Goal: Check status: Check status

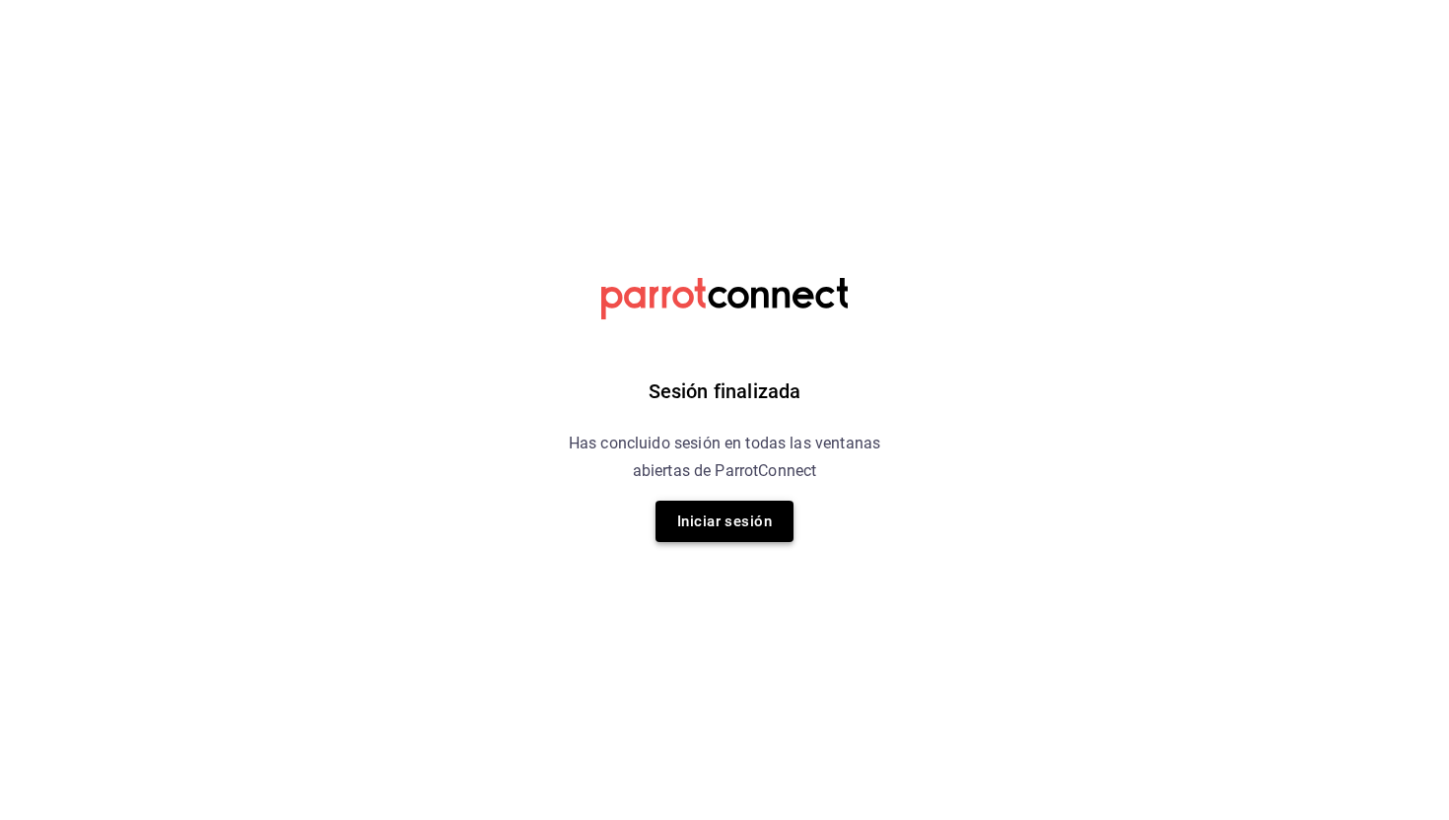
click at [732, 535] on button "Iniciar sesión" at bounding box center [724, 521] width 138 height 41
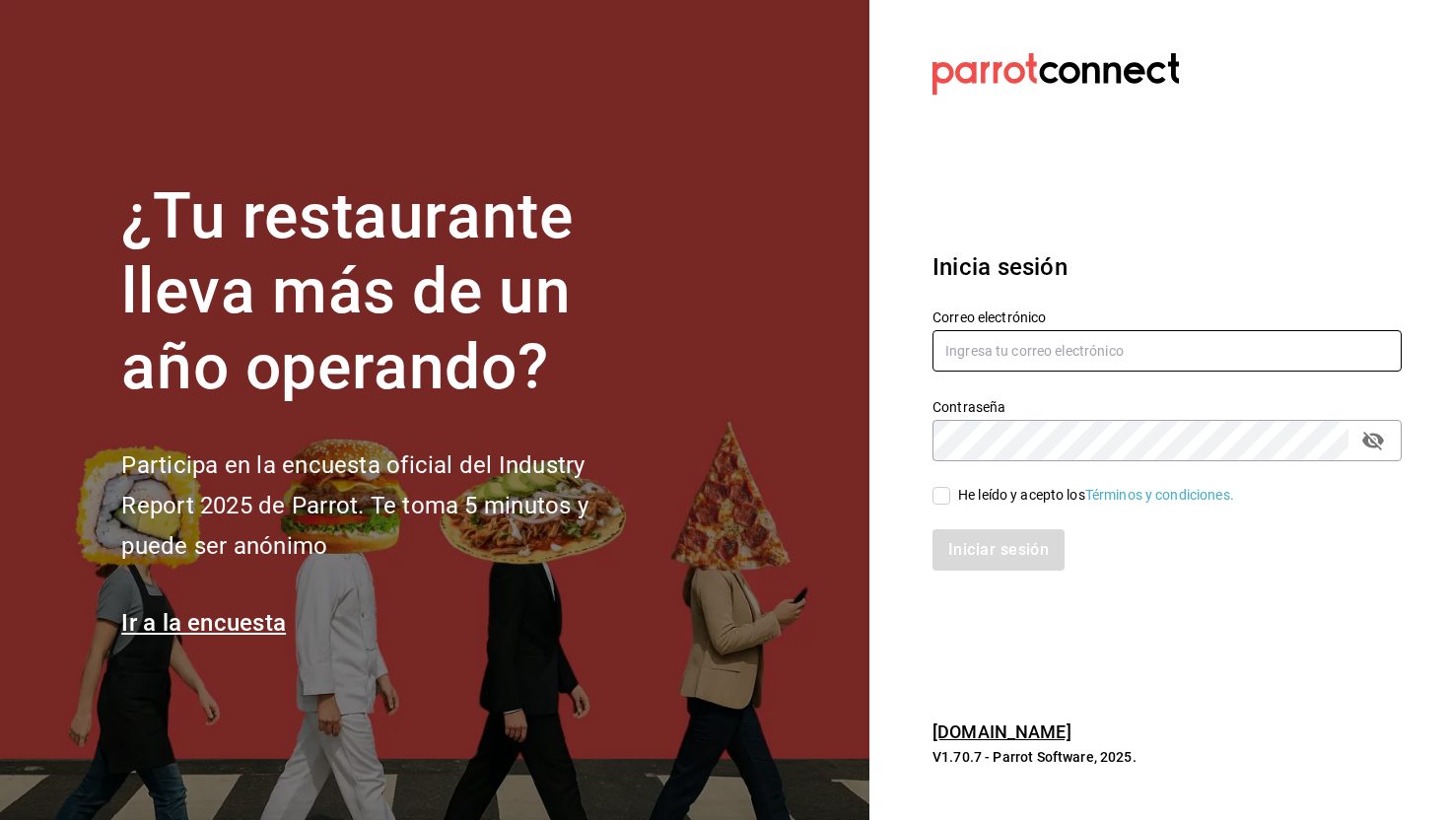
click at [968, 357] on input "text" at bounding box center [1166, 350] width 469 height 41
type input "pabloalcaldevv@gmail.com"
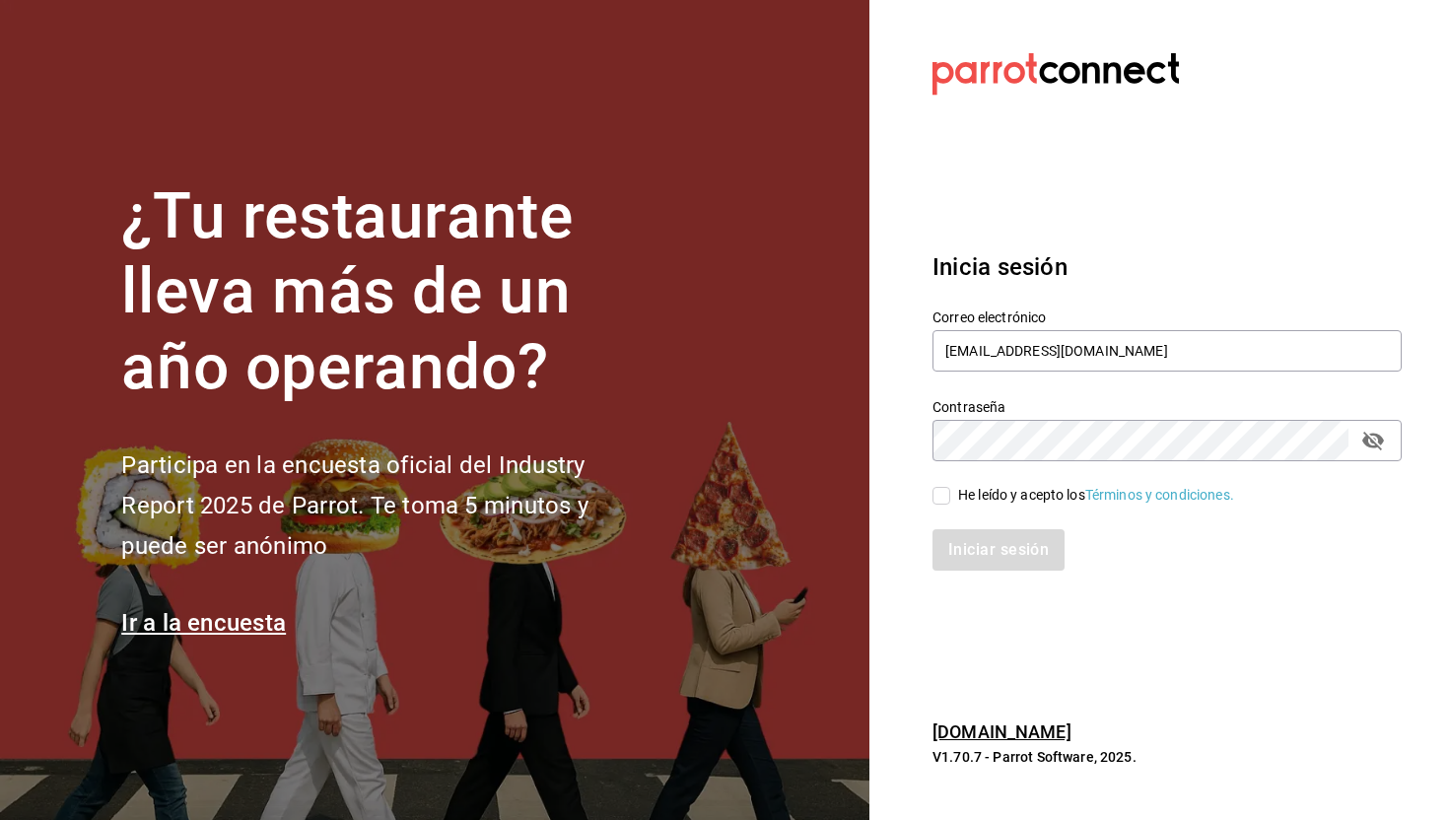
click at [945, 491] on input "He leído y acepto los Términos y condiciones." at bounding box center [941, 496] width 18 height 18
checkbox input "true"
click at [965, 550] on button "Iniciar sesión" at bounding box center [999, 549] width 134 height 41
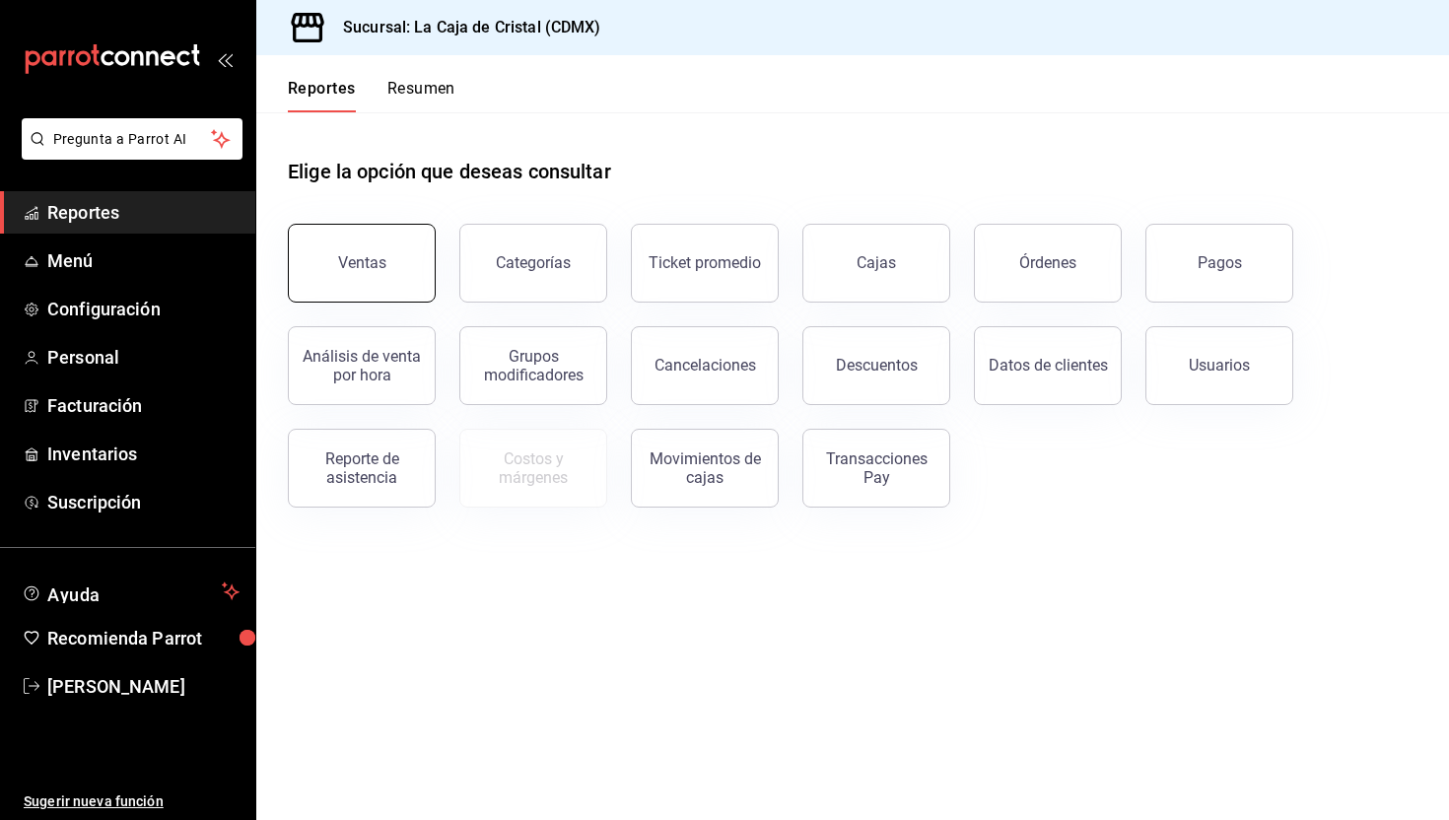
click at [368, 258] on div "Ventas" at bounding box center [362, 262] width 48 height 19
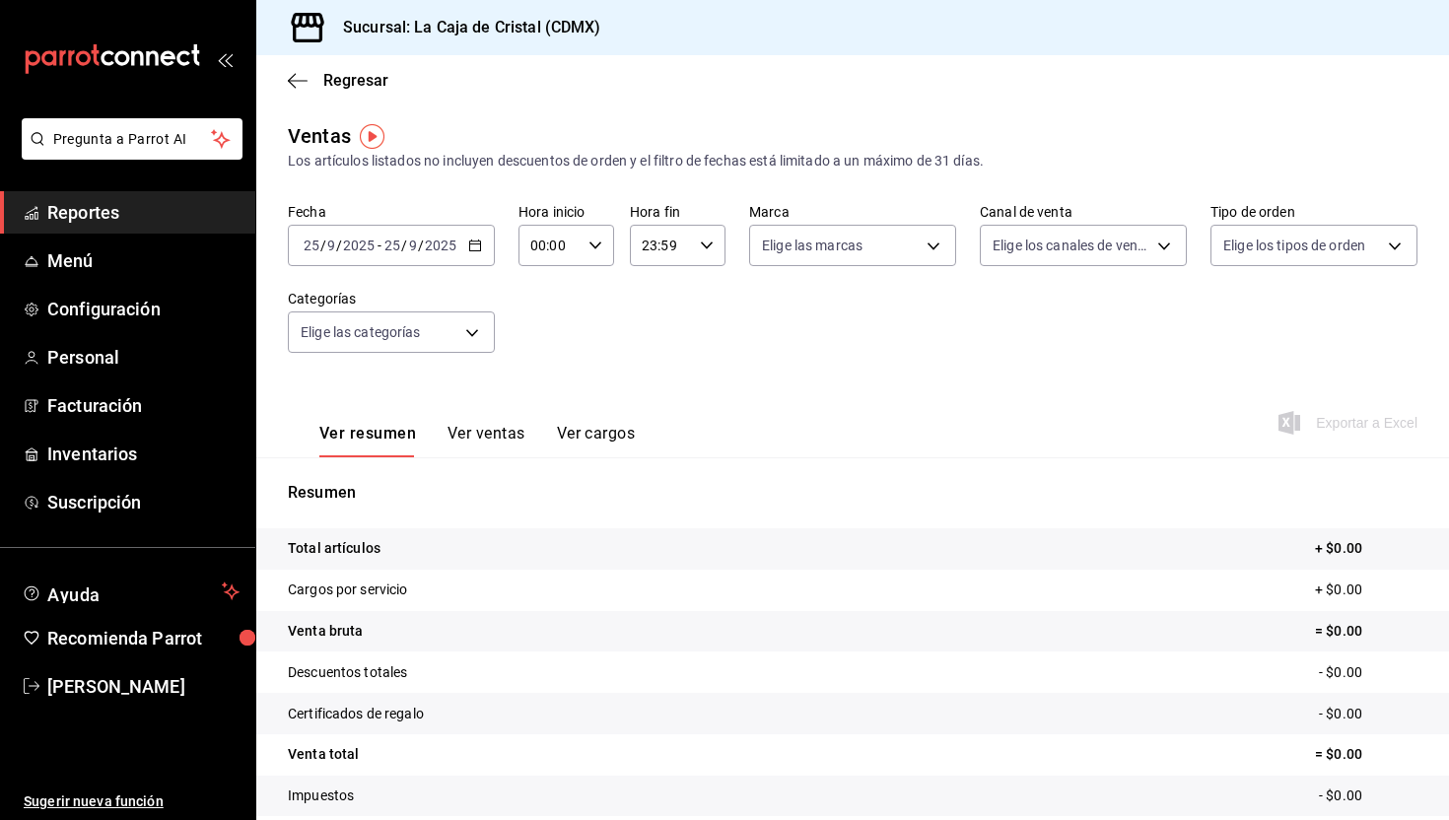
click at [479, 244] on icon "button" at bounding box center [475, 245] width 14 height 14
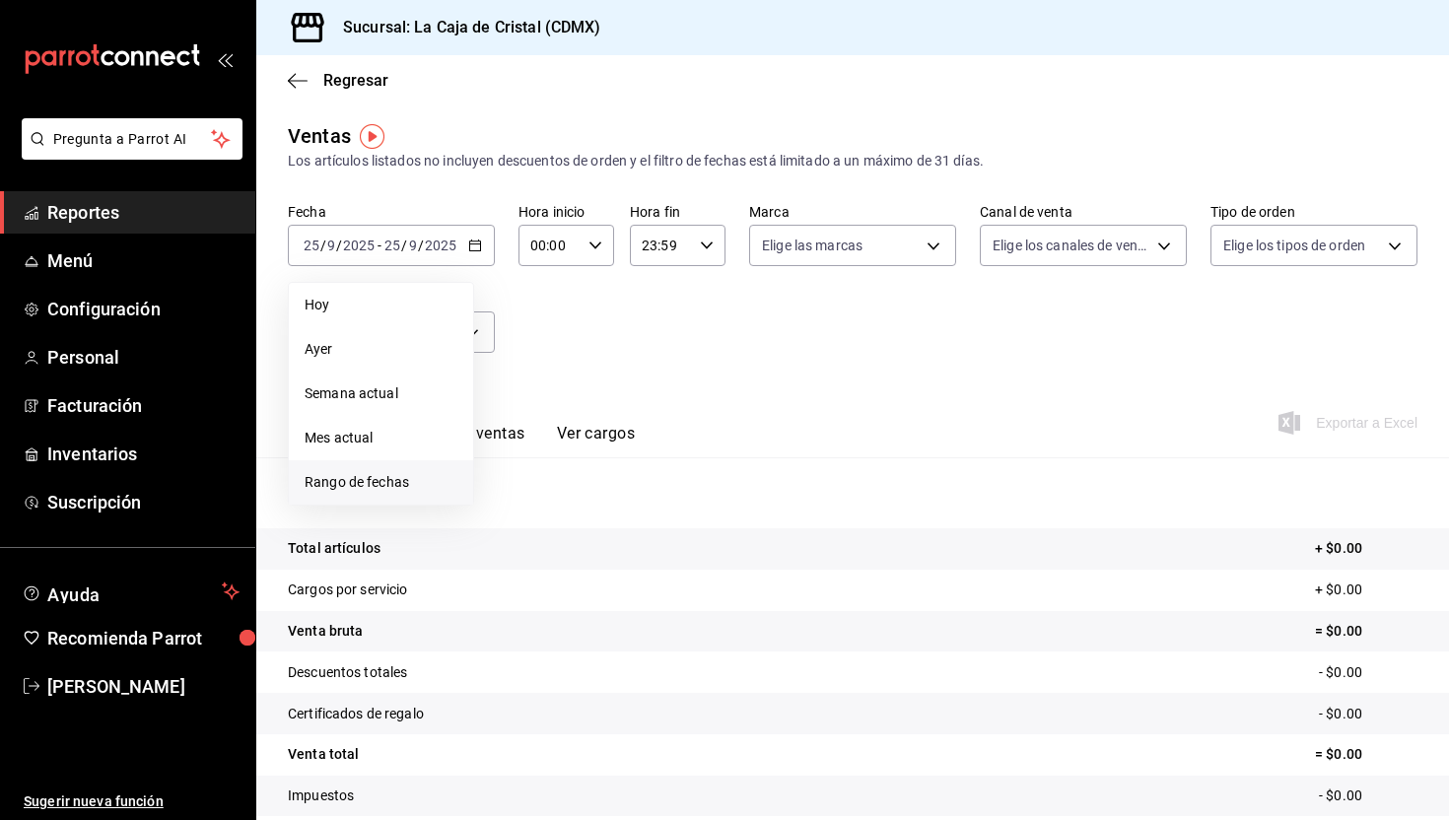
click at [376, 490] on span "Rango de fechas" at bounding box center [381, 482] width 153 height 21
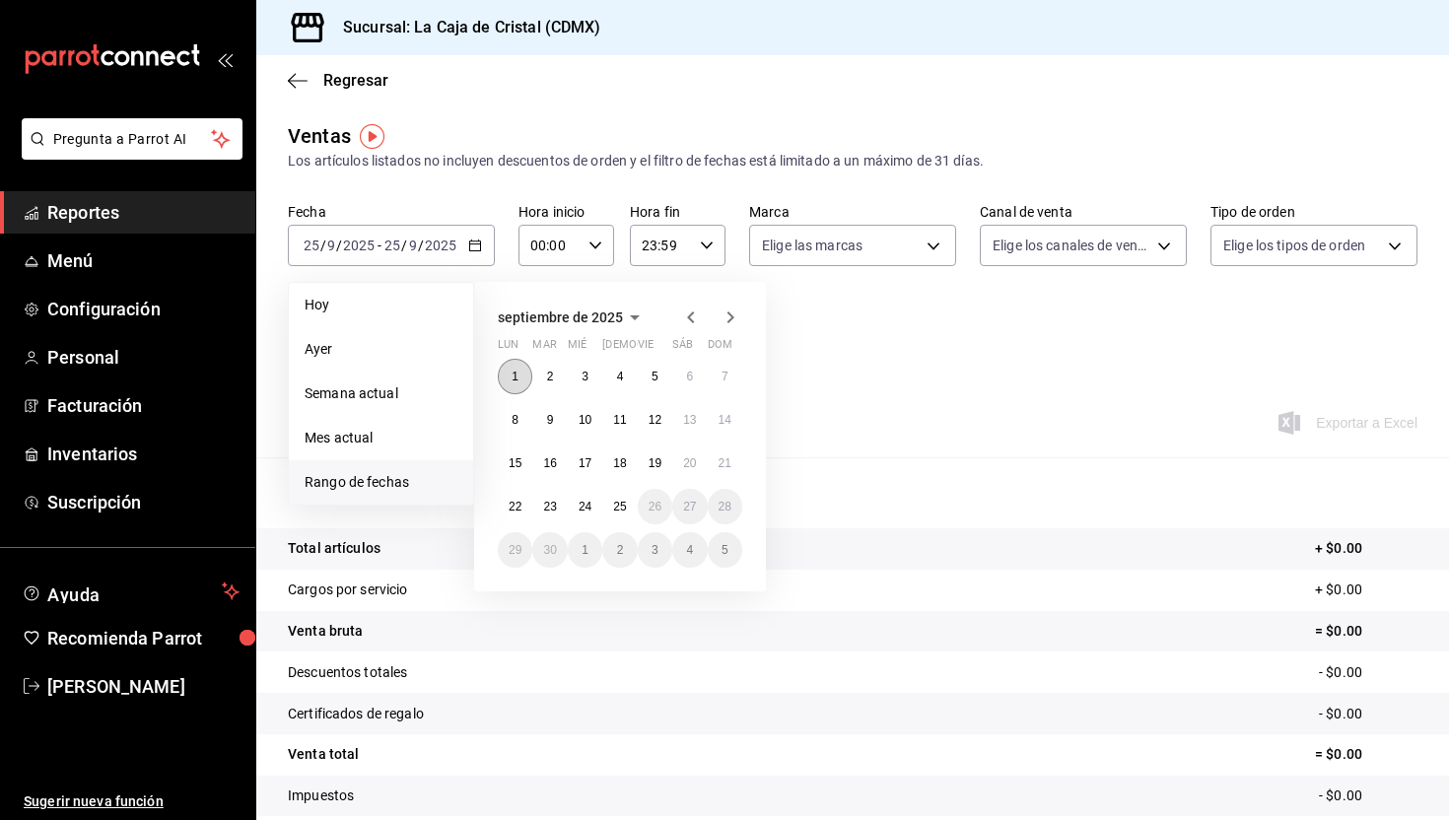
click at [515, 375] on abbr "1" at bounding box center [514, 377] width 7 height 14
click at [624, 498] on button "25" at bounding box center [619, 506] width 34 height 35
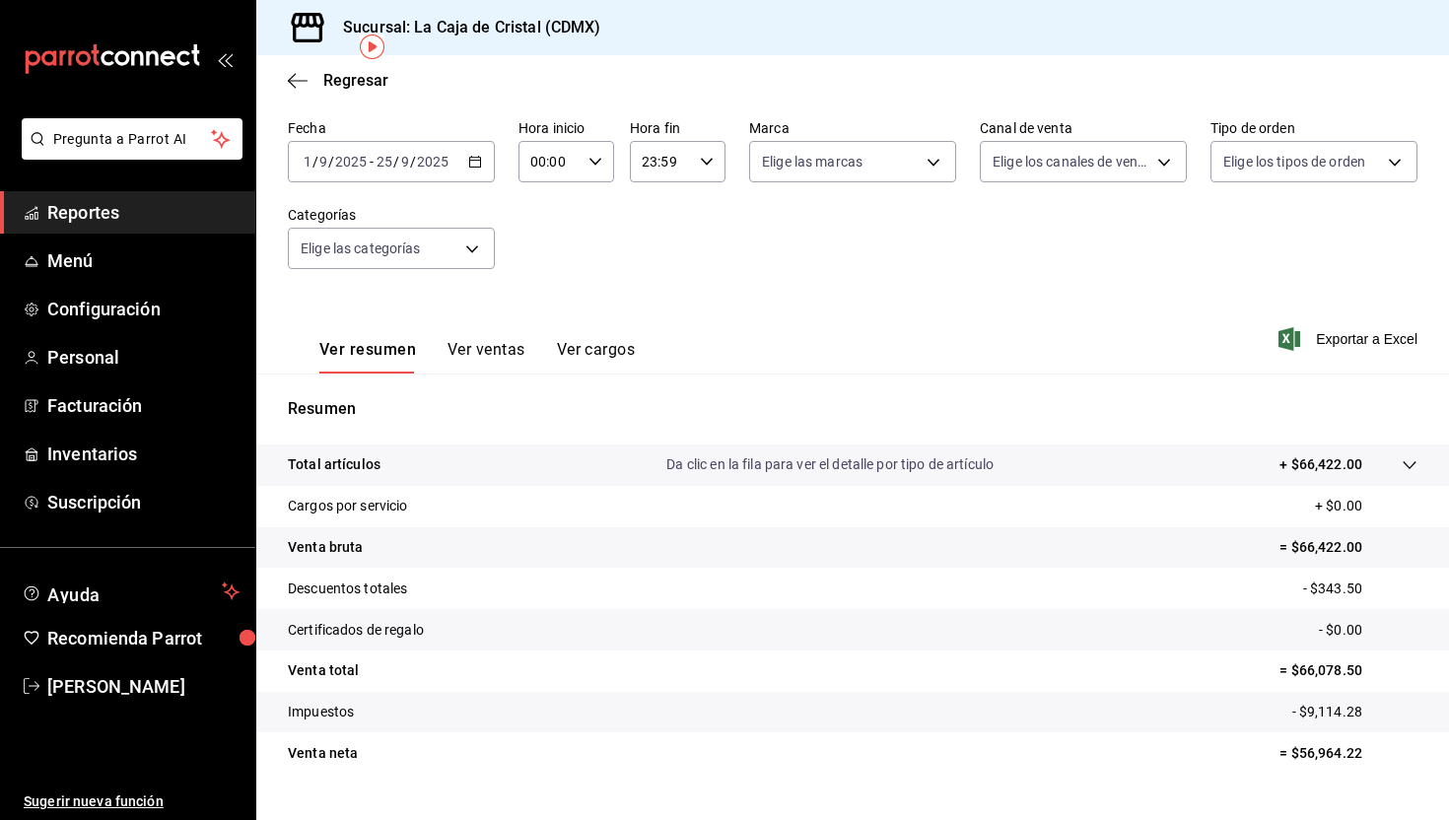
scroll to position [124, 0]
